Goal: Information Seeking & Learning: Find specific page/section

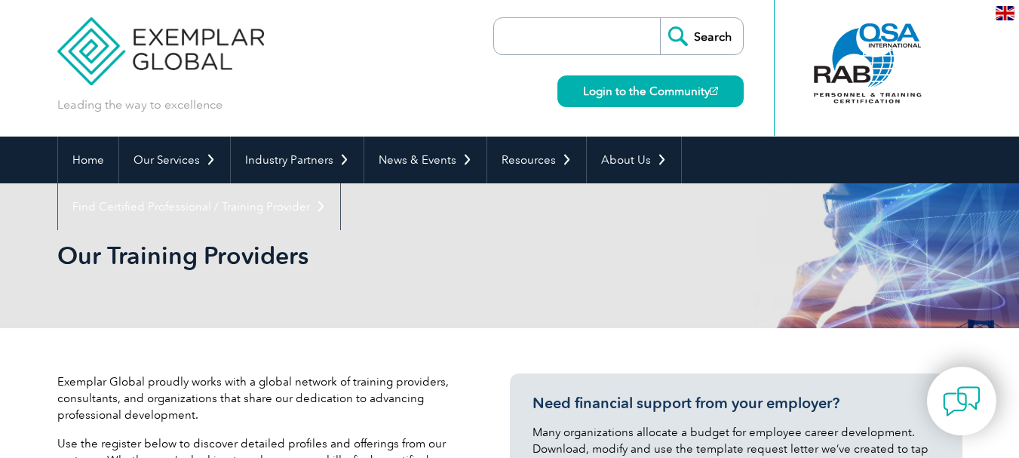
scroll to position [4, 0]
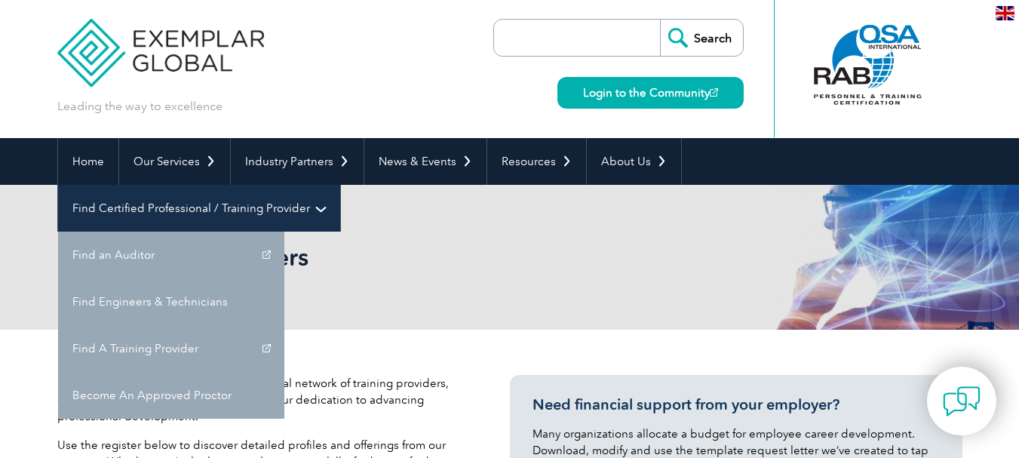
click at [340, 185] on link "Find Certified Professional / Training Provider" at bounding box center [199, 208] width 282 height 47
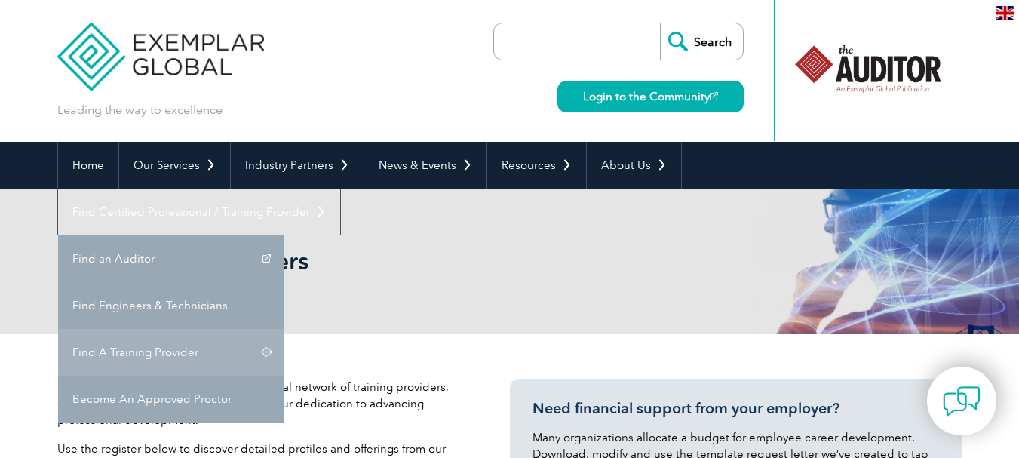
click at [284, 329] on link "Find A Training Provider" at bounding box center [171, 352] width 226 height 47
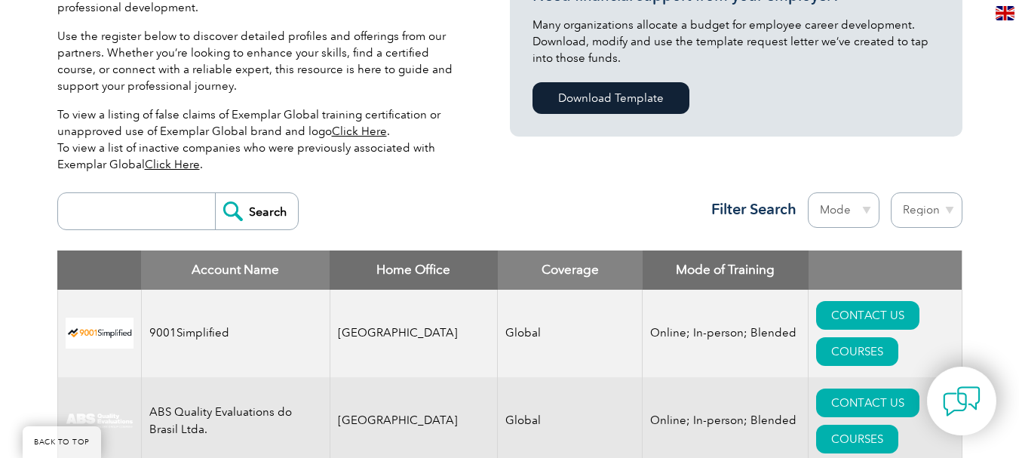
scroll to position [414, 0]
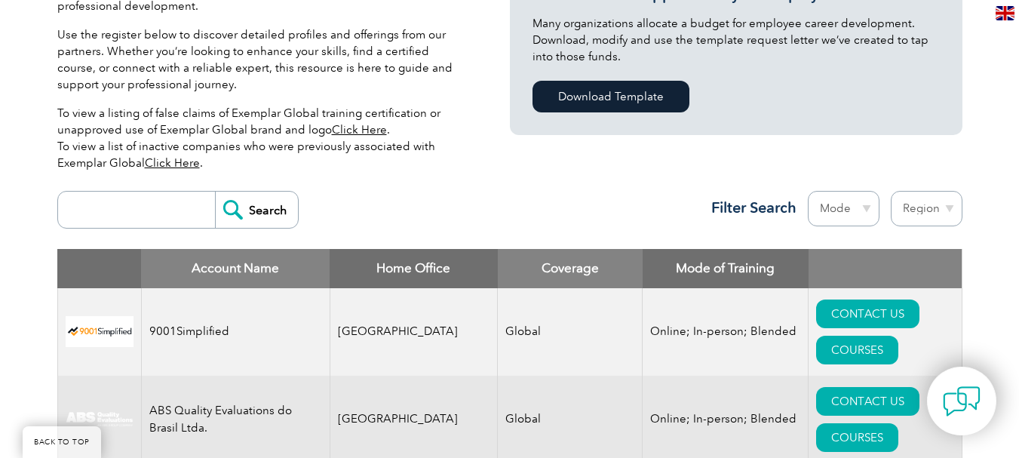
click at [944, 210] on select "Region [GEOGRAPHIC_DATA] [GEOGRAPHIC_DATA] [GEOGRAPHIC_DATA] [GEOGRAPHIC_DATA] …" at bounding box center [927, 208] width 72 height 35
select select "[GEOGRAPHIC_DATA]"
click at [891, 191] on select "Region [GEOGRAPHIC_DATA] [GEOGRAPHIC_DATA] [GEOGRAPHIC_DATA] [GEOGRAPHIC_DATA] …" at bounding box center [927, 208] width 72 height 35
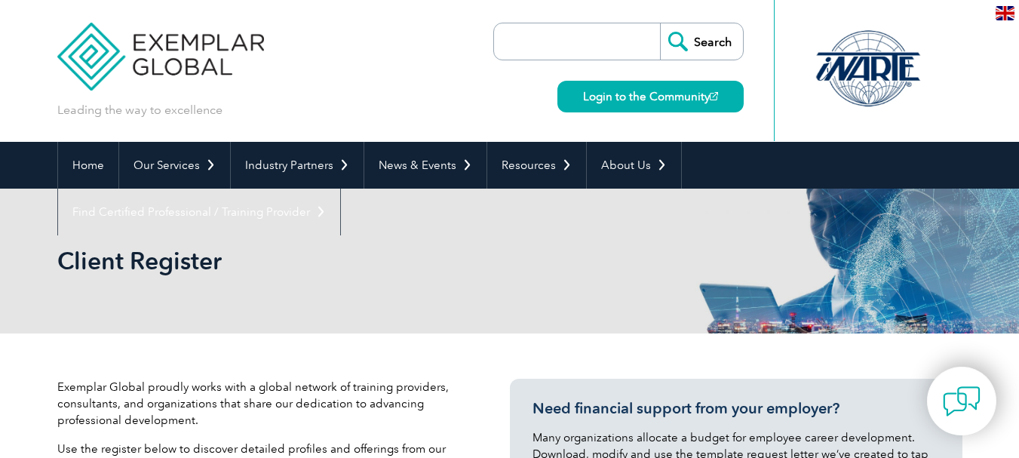
select select "[GEOGRAPHIC_DATA]"
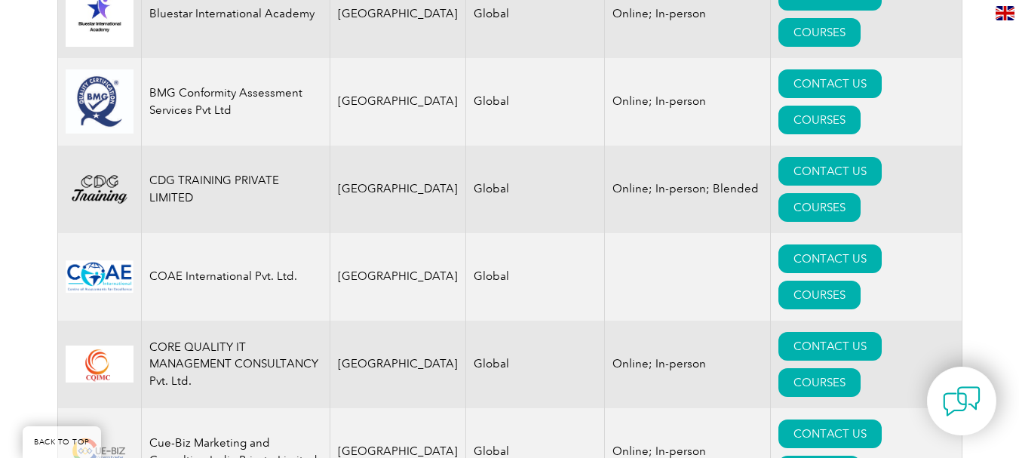
scroll to position [995, 0]
